Goal: Task Accomplishment & Management: Use online tool/utility

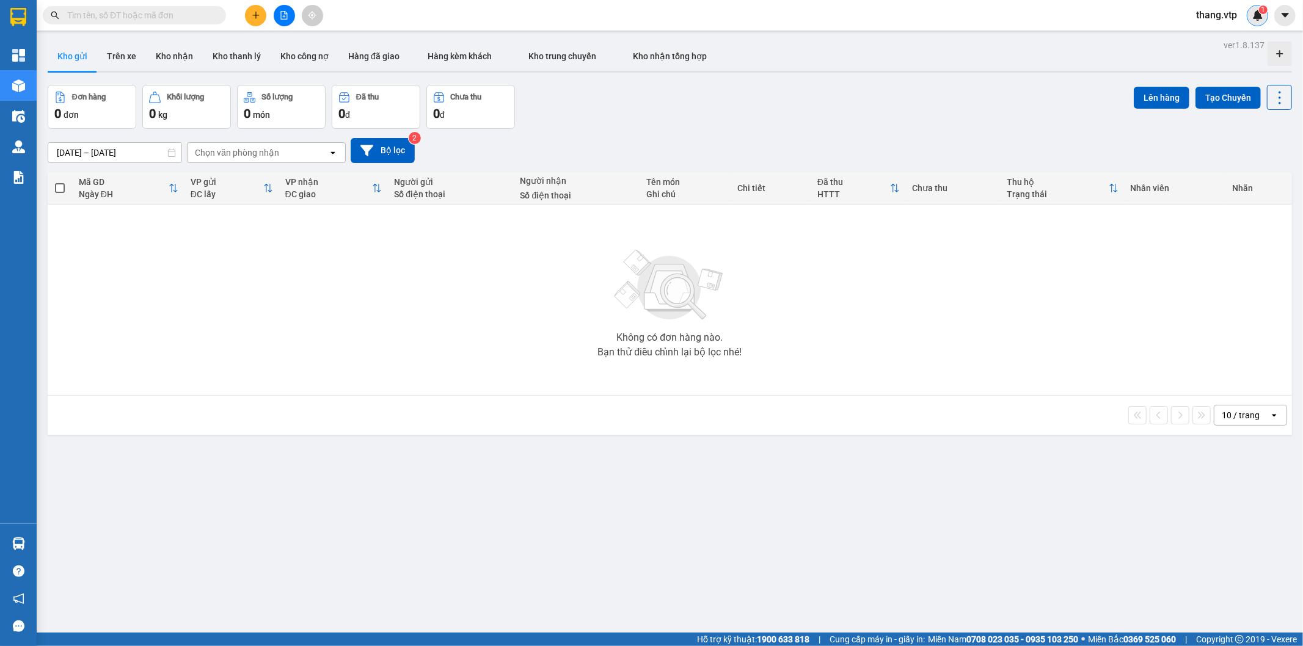
click at [1257, 11] on img at bounding box center [1257, 15] width 11 height 11
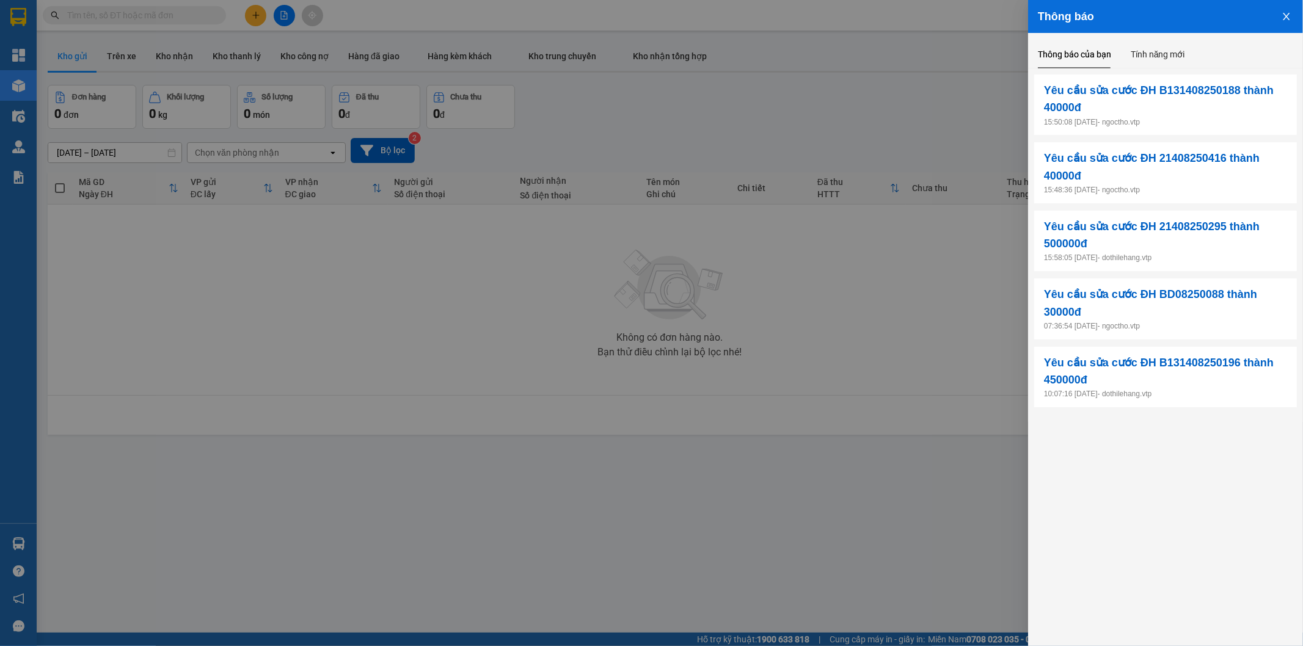
click at [459, 283] on div at bounding box center [651, 323] width 1303 height 646
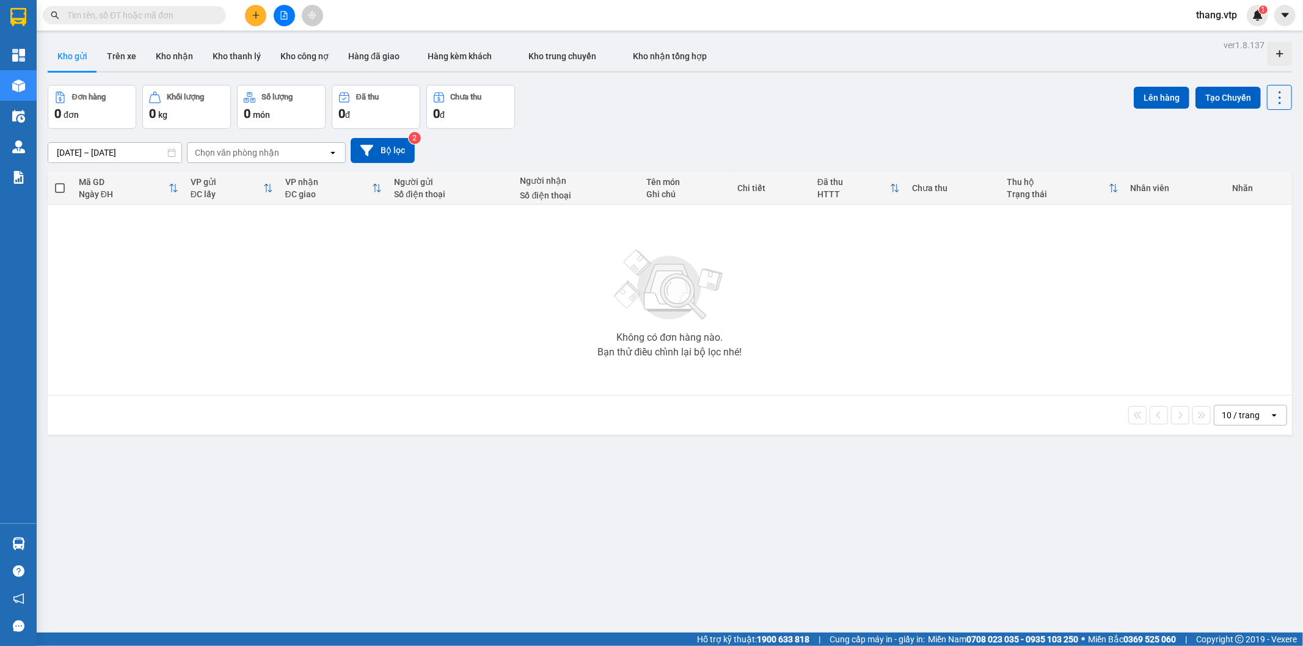
click at [112, 22] on span at bounding box center [134, 15] width 183 height 18
click at [115, 17] on input "text" at bounding box center [139, 15] width 144 height 13
paste input "B131408250469"
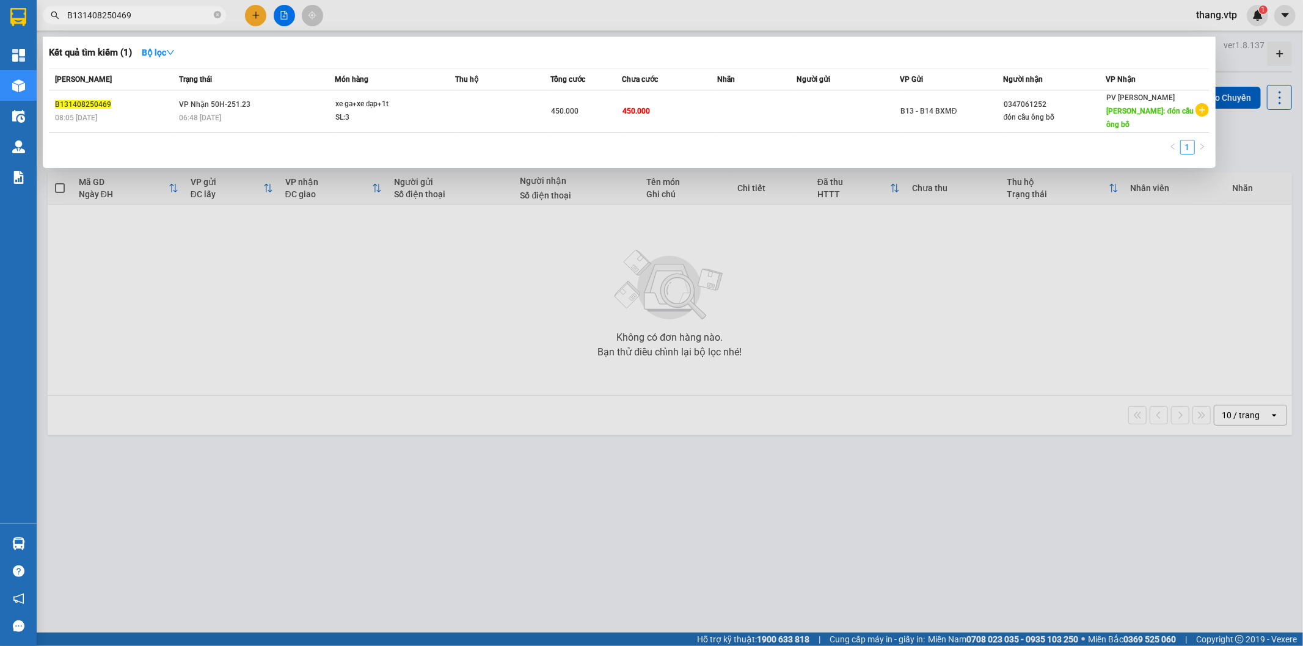
type input "B131408250469"
click at [443, 304] on div at bounding box center [651, 323] width 1303 height 646
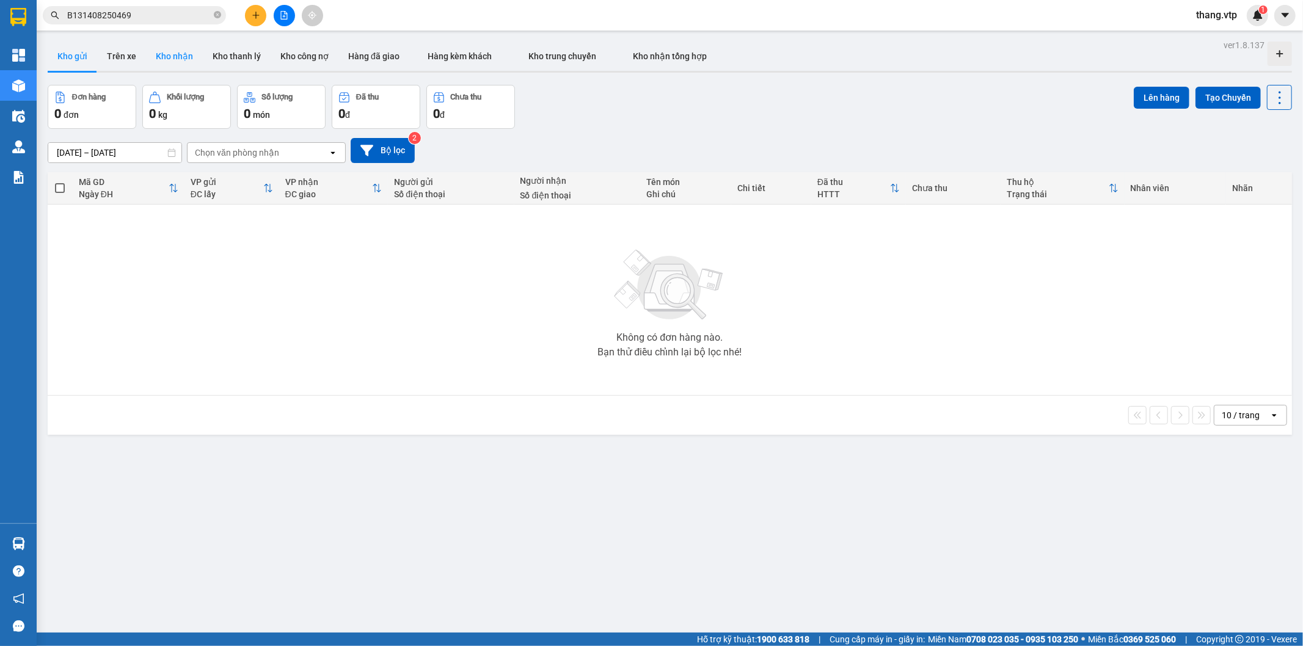
click at [173, 56] on button "Kho nhận" at bounding box center [174, 56] width 57 height 29
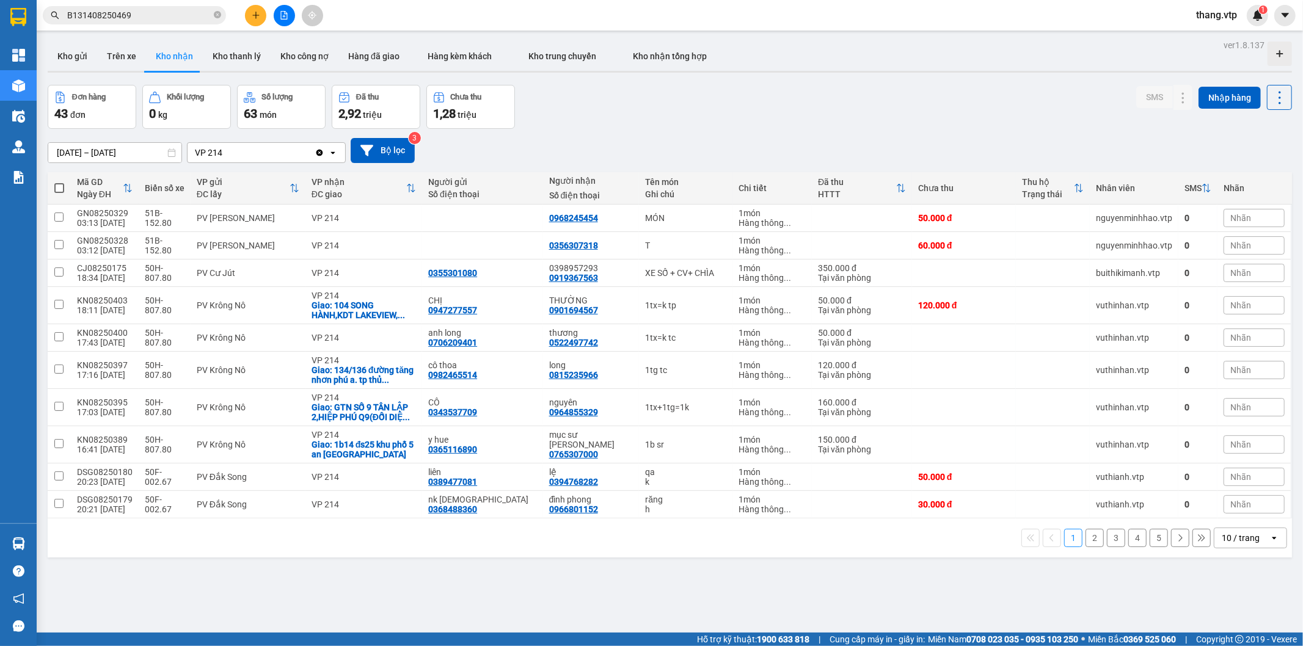
click at [302, 160] on div "VP 214" at bounding box center [251, 153] width 127 height 20
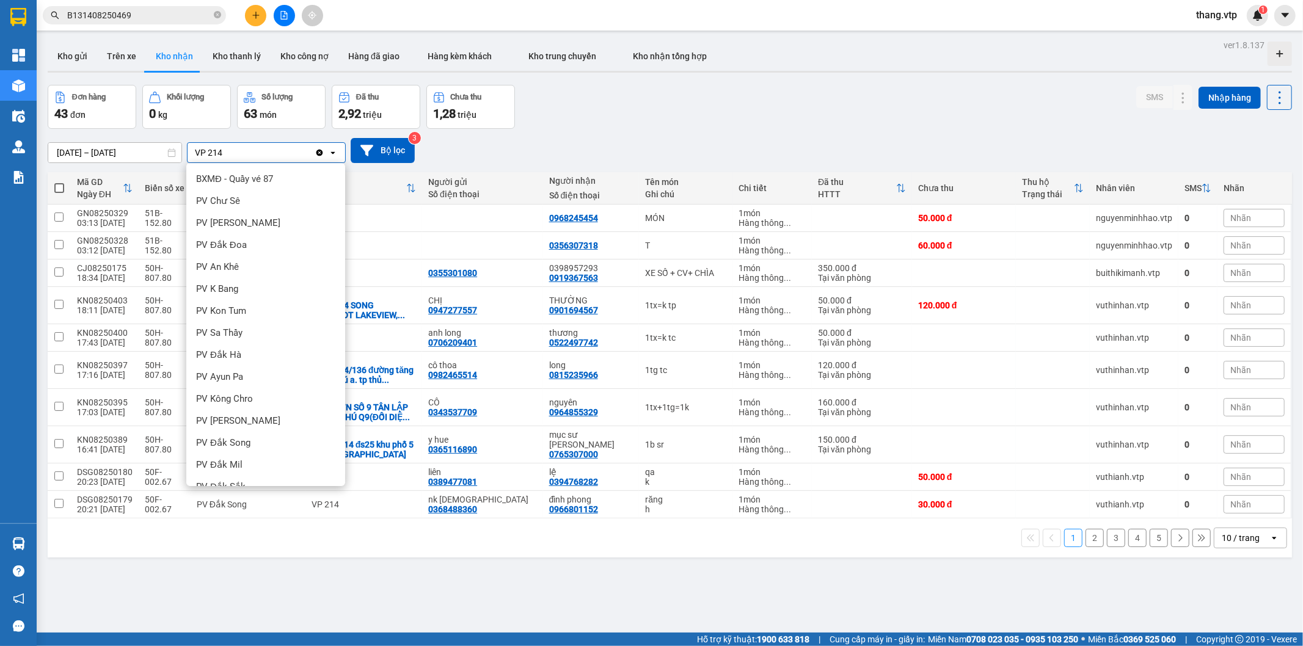
scroll to position [322, 0]
click at [318, 155] on icon "Clear value" at bounding box center [319, 152] width 7 height 7
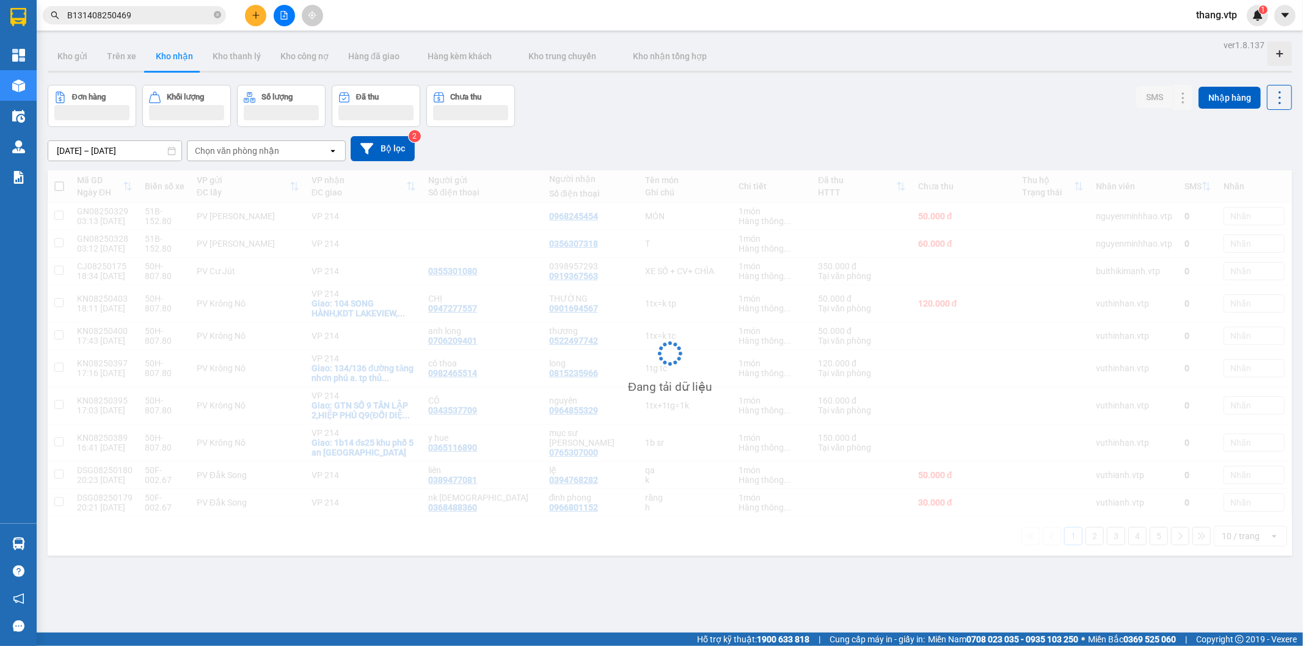
click at [249, 151] on div "Chọn văn phòng nhận" at bounding box center [237, 151] width 84 height 12
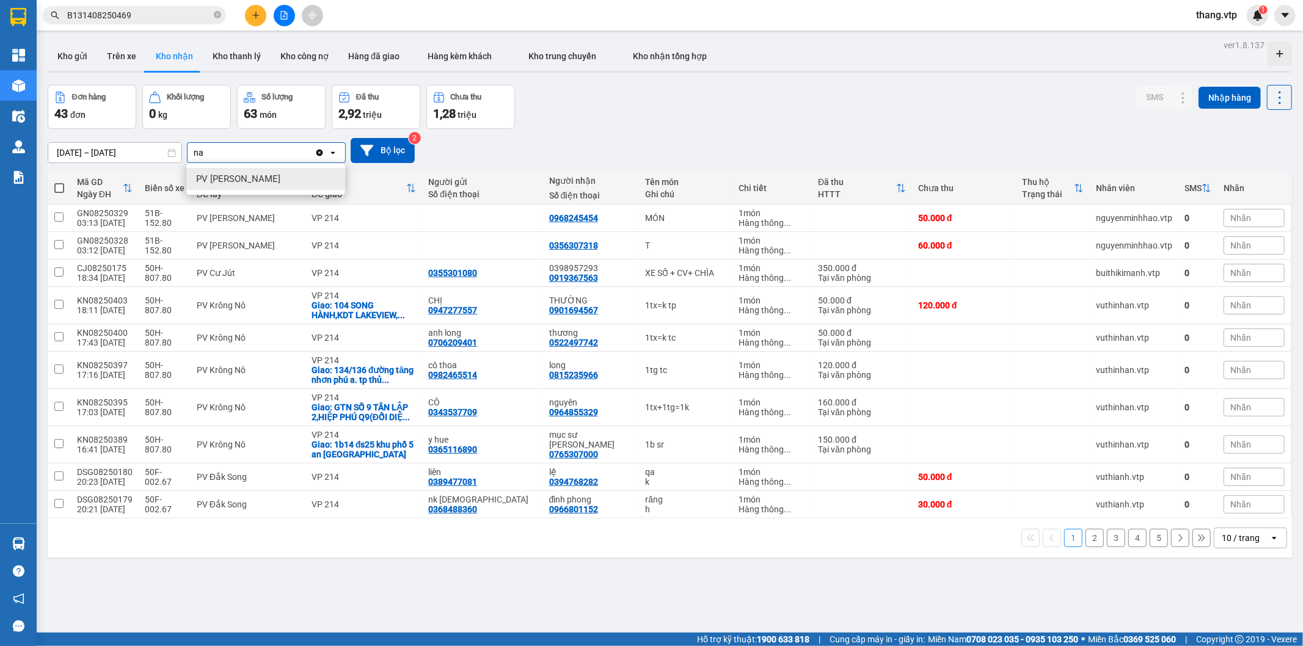
type input "na"
click at [249, 177] on span "PV Nam Đong" at bounding box center [238, 179] width 84 height 12
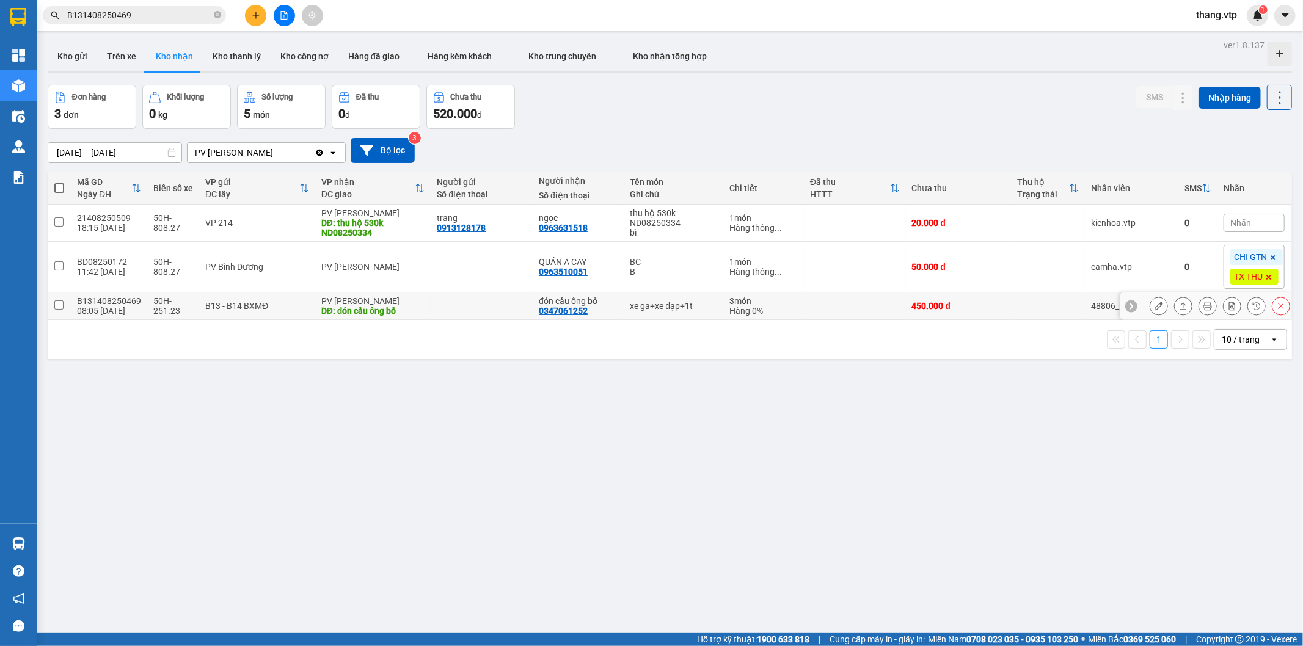
click at [56, 307] on input "checkbox" at bounding box center [58, 305] width 9 height 9
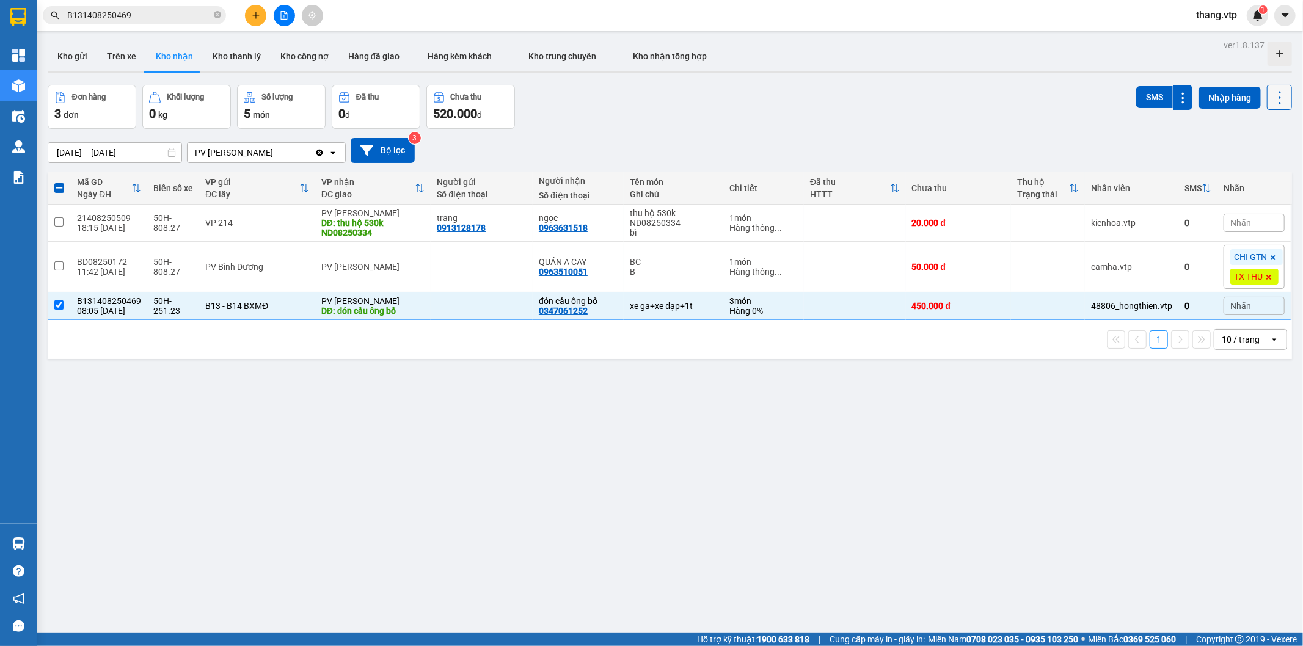
click at [1271, 96] on icon at bounding box center [1279, 97] width 17 height 17
click at [1246, 173] on span "Xóa hoàn toàn" at bounding box center [1254, 175] width 56 height 12
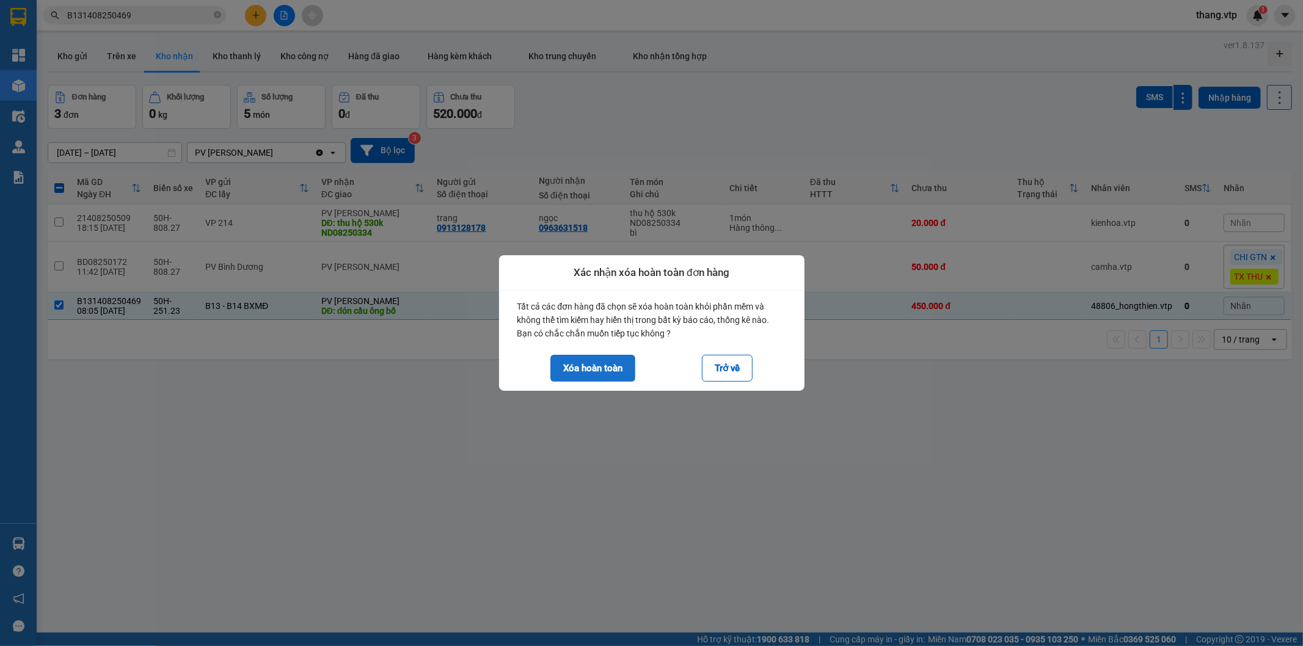
click at [597, 369] on button "Xóa hoàn toàn" at bounding box center [592, 368] width 85 height 27
checkbox input "false"
